Goal: Information Seeking & Learning: Understand process/instructions

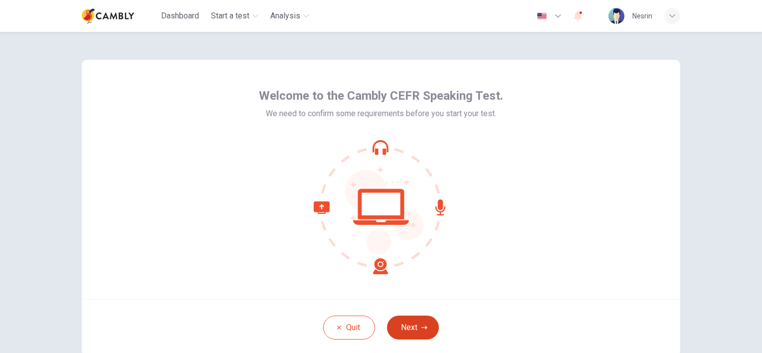
click at [409, 323] on button "Next" at bounding box center [413, 328] width 52 height 24
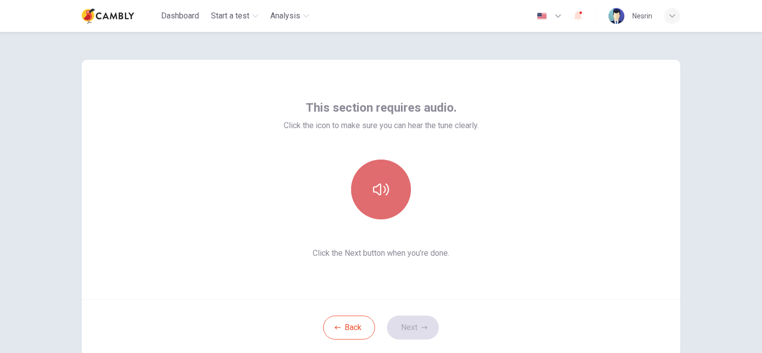
click at [374, 193] on icon "button" at bounding box center [381, 189] width 16 height 16
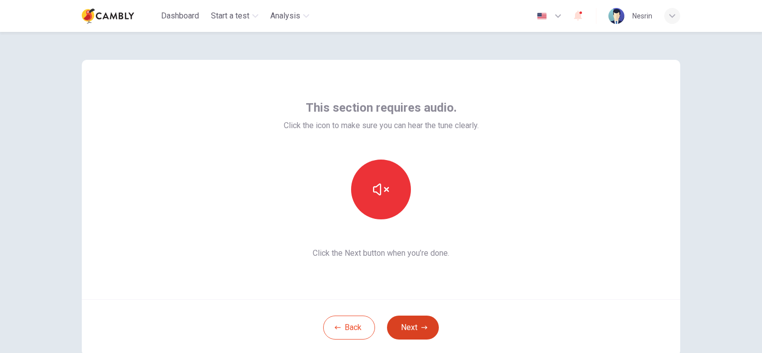
click at [405, 323] on button "Next" at bounding box center [413, 328] width 52 height 24
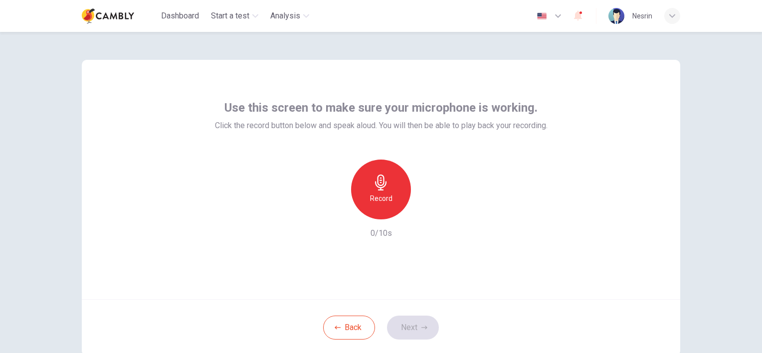
click at [378, 183] on icon "button" at bounding box center [381, 182] width 16 height 16
click at [422, 213] on icon "button" at bounding box center [427, 211] width 10 height 10
click at [407, 327] on button "Next" at bounding box center [413, 328] width 52 height 24
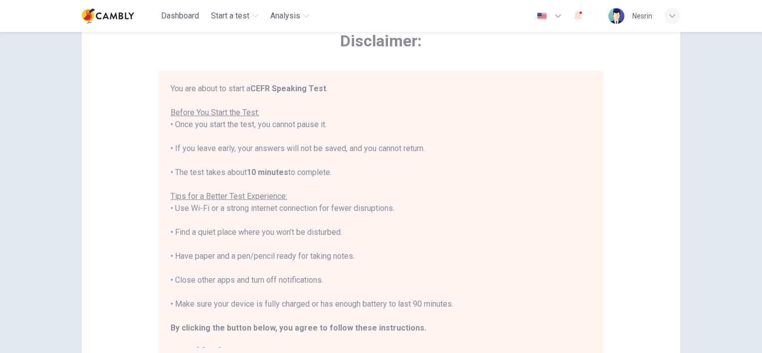
scroll to position [55, 0]
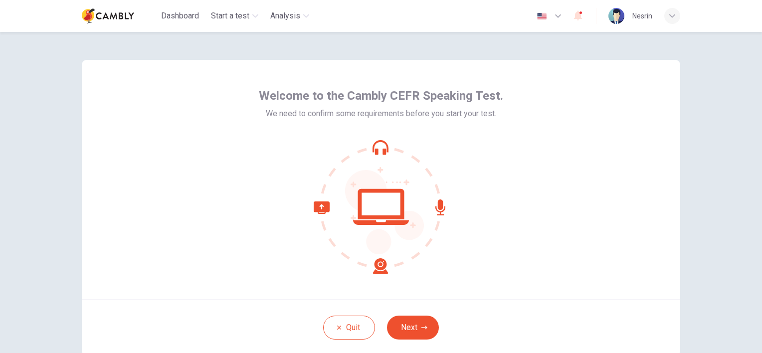
click at [415, 325] on button "Next" at bounding box center [413, 328] width 52 height 24
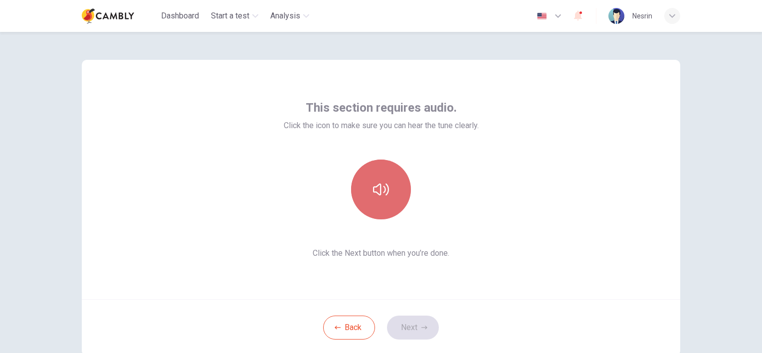
click at [376, 188] on icon "button" at bounding box center [381, 189] width 16 height 16
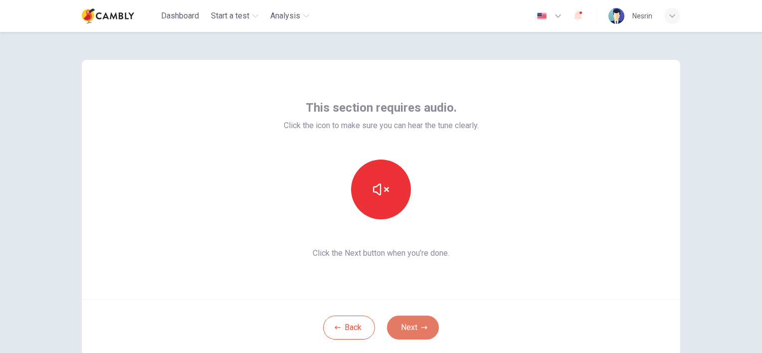
click at [407, 322] on button "Next" at bounding box center [413, 328] width 52 height 24
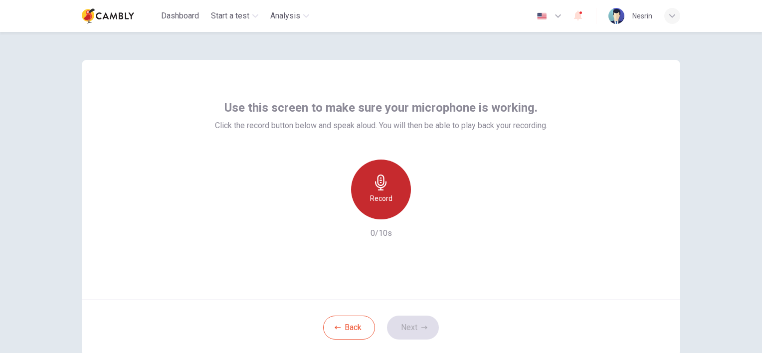
click at [373, 191] on div "Record" at bounding box center [381, 190] width 60 height 60
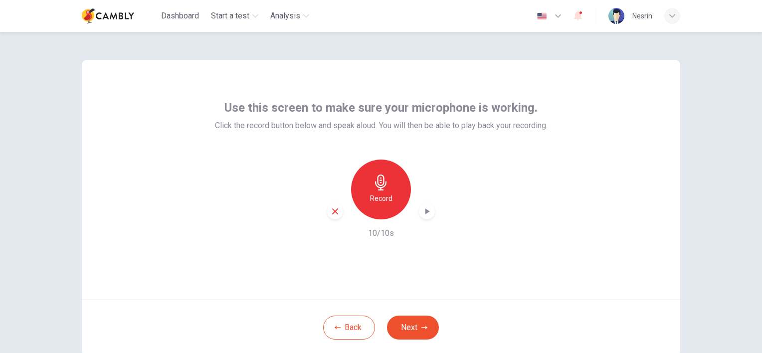
click at [425, 215] on icon "button" at bounding box center [427, 211] width 10 height 10
click at [409, 327] on button "Next" at bounding box center [413, 328] width 52 height 24
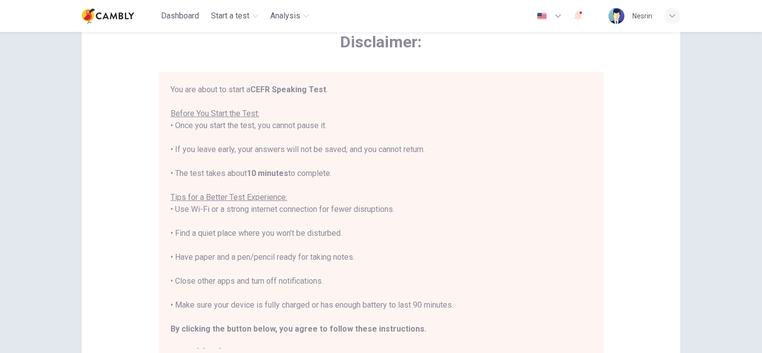
scroll to position [54, 0]
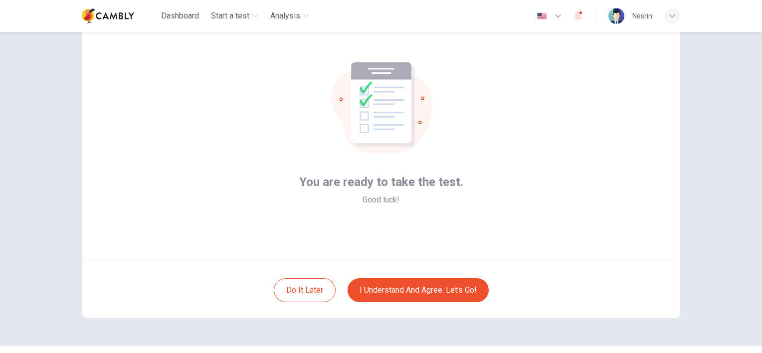
scroll to position [0, 0]
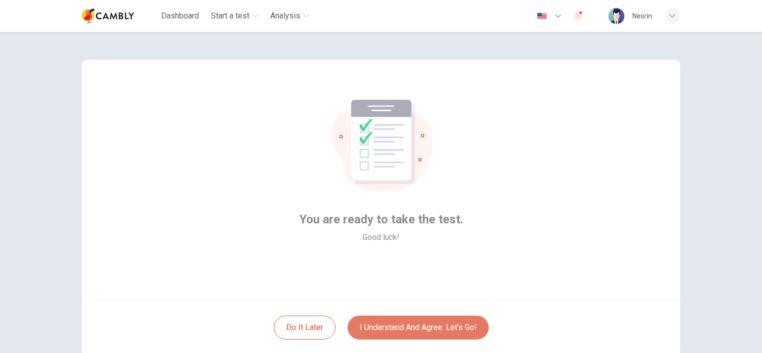
click at [440, 327] on button "I understand and agree. Let’s go!" at bounding box center [417, 328] width 141 height 24
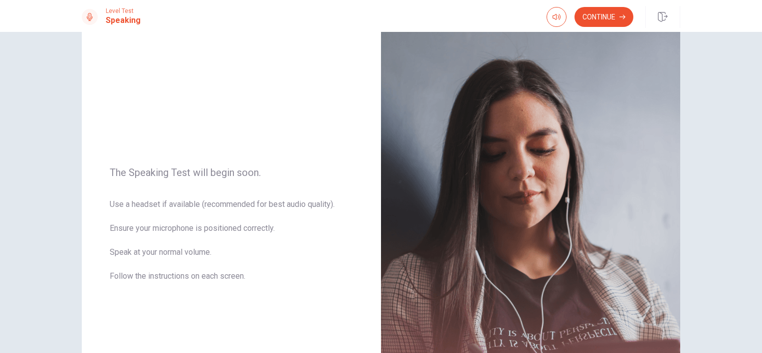
scroll to position [40, 0]
click at [610, 15] on button "Continue" at bounding box center [603, 17] width 59 height 20
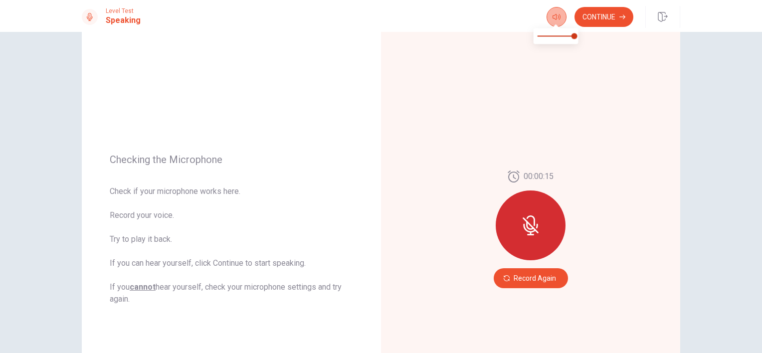
click at [558, 13] on icon "button" at bounding box center [556, 17] width 8 height 8
click at [553, 12] on button "button" at bounding box center [556, 17] width 20 height 20
click at [87, 18] on icon at bounding box center [90, 17] width 6 height 8
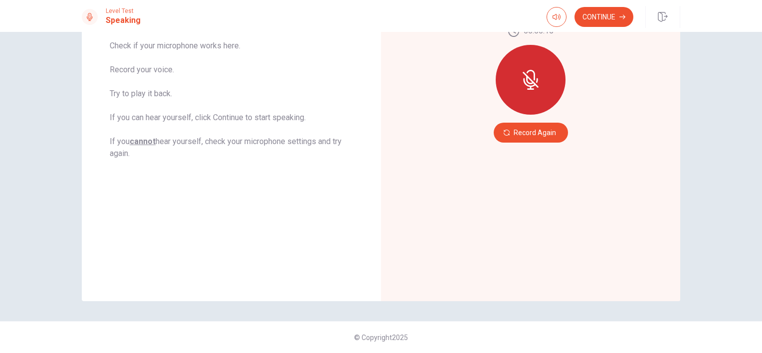
scroll to position [0, 0]
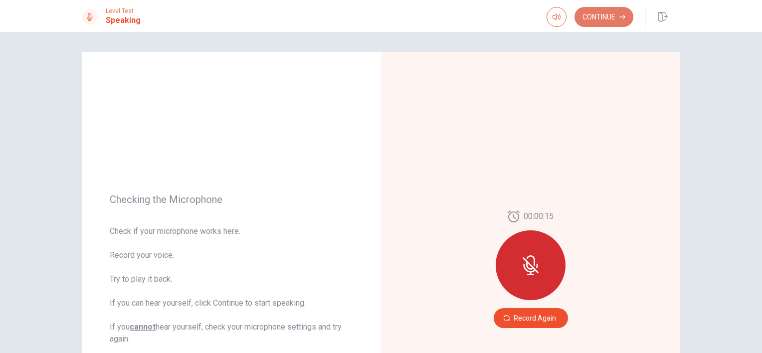
click at [603, 17] on button "Continue" at bounding box center [603, 17] width 59 height 20
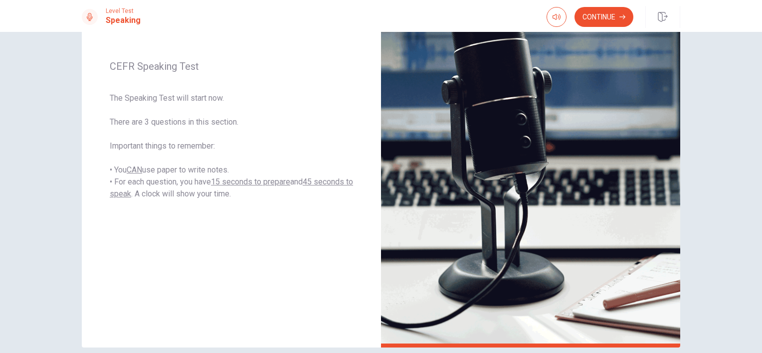
scroll to position [185, 0]
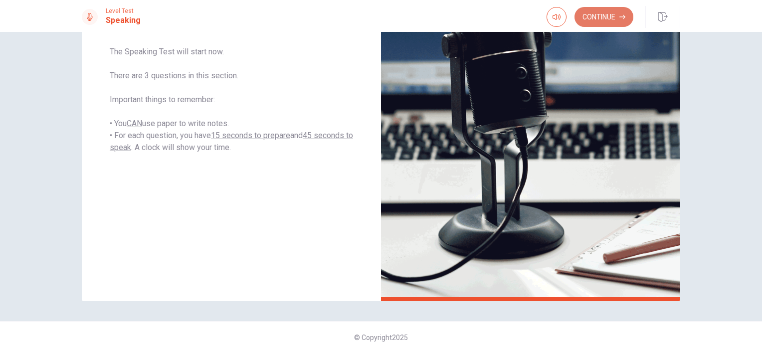
click at [606, 10] on button "Continue" at bounding box center [603, 17] width 59 height 20
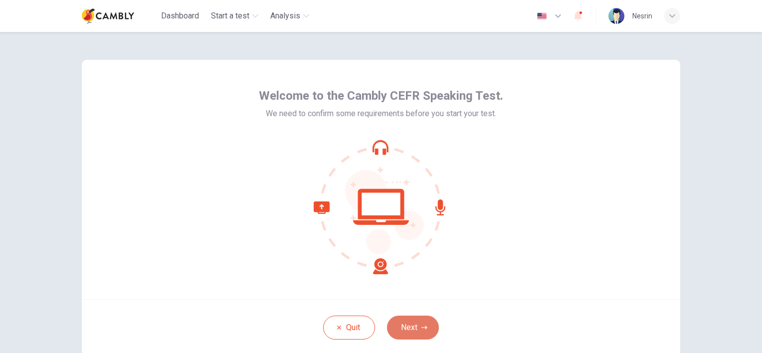
click at [414, 323] on button "Next" at bounding box center [413, 328] width 52 height 24
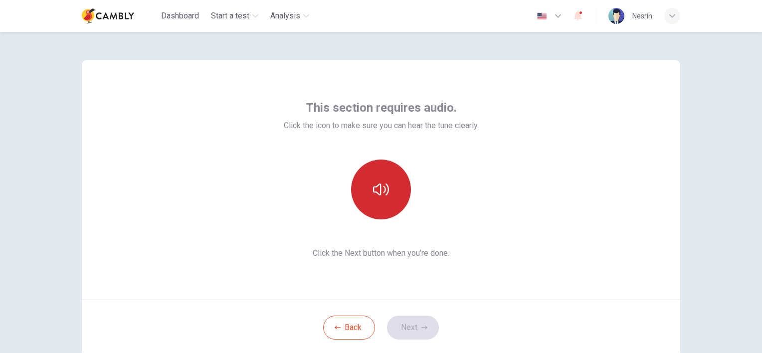
click at [387, 178] on button "button" at bounding box center [381, 190] width 60 height 60
click at [385, 178] on button "button" at bounding box center [381, 190] width 60 height 60
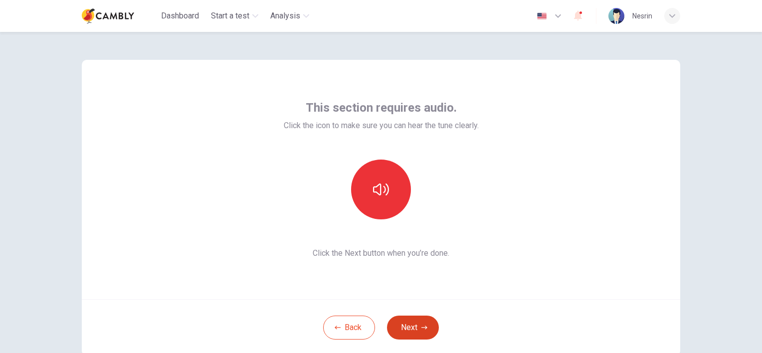
click at [413, 321] on button "Next" at bounding box center [413, 328] width 52 height 24
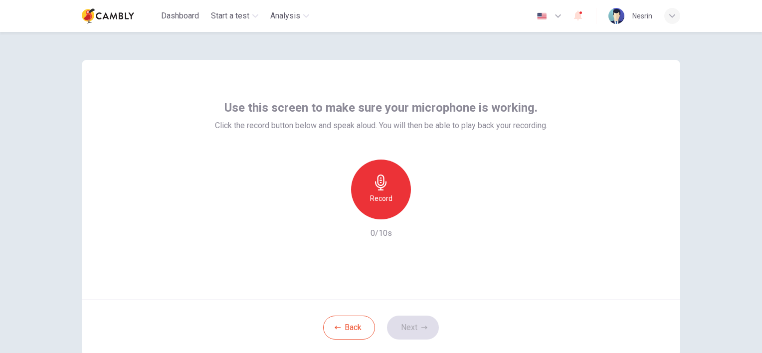
click at [383, 187] on icon "button" at bounding box center [381, 182] width 16 height 16
click at [425, 210] on icon "button" at bounding box center [427, 211] width 4 height 6
click at [408, 323] on button "Next" at bounding box center [413, 328] width 52 height 24
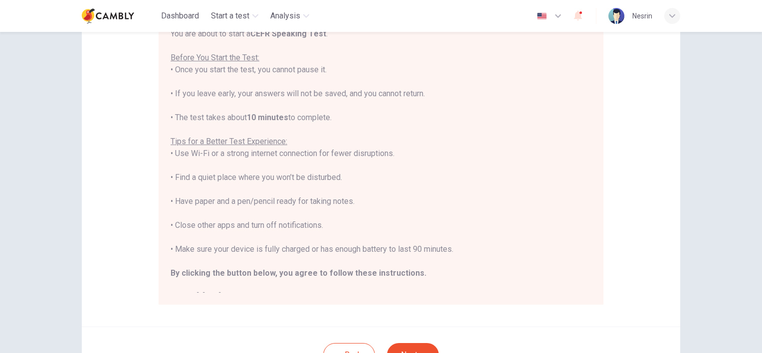
scroll to position [201, 0]
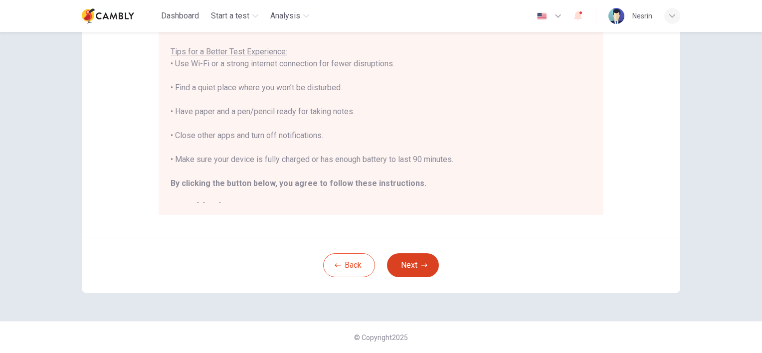
click at [421, 262] on icon "button" at bounding box center [424, 265] width 6 height 6
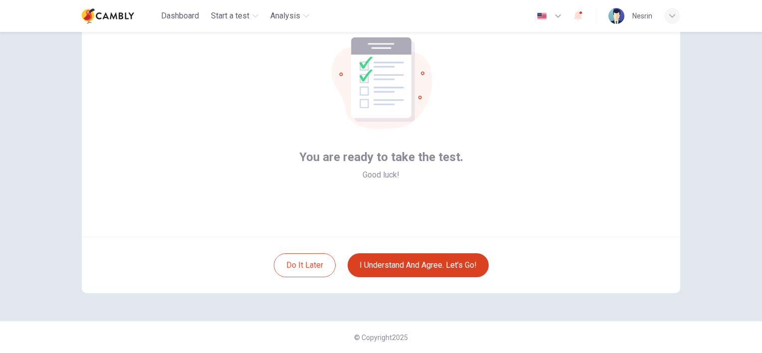
scroll to position [62, 0]
click at [419, 262] on button "I understand and agree. Let’s go!" at bounding box center [417, 266] width 141 height 24
